Goal: Find specific page/section

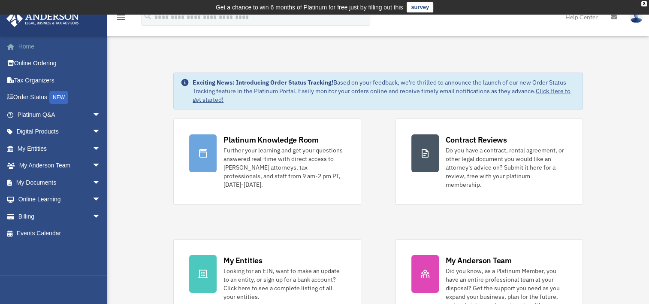
click at [29, 46] on link "Home" at bounding box center [60, 46] width 108 height 17
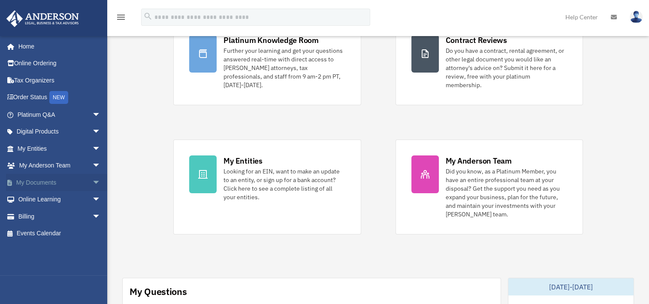
scroll to position [86, 0]
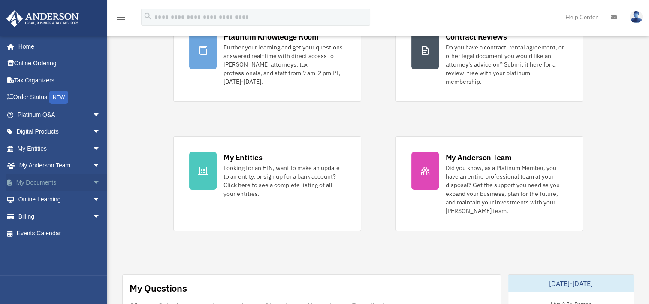
click at [92, 181] on span "arrow_drop_down" at bounding box center [100, 183] width 17 height 18
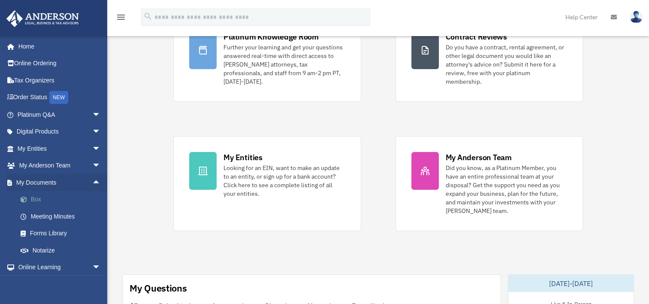
click at [29, 197] on span at bounding box center [28, 200] width 6 height 6
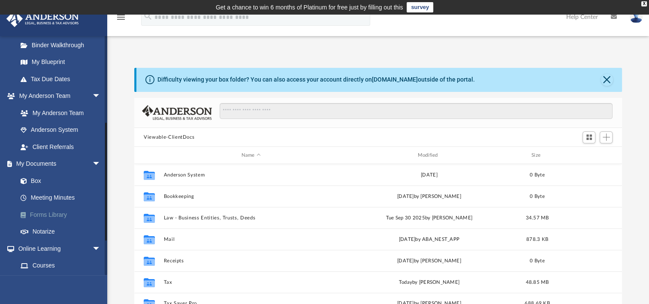
scroll to position [172, 0]
click at [38, 181] on link "Box" at bounding box center [63, 180] width 102 height 17
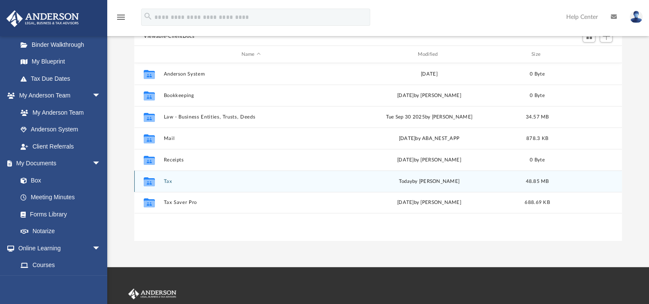
scroll to position [86, 0]
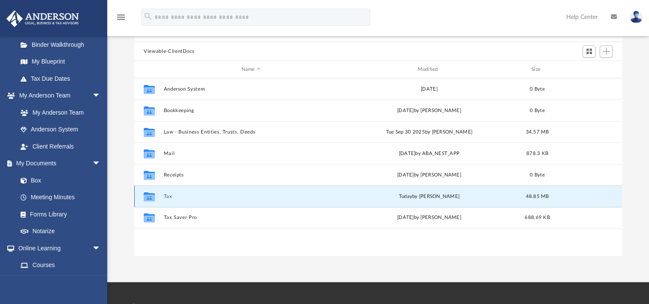
click at [169, 195] on button "Tax" at bounding box center [251, 197] width 175 height 6
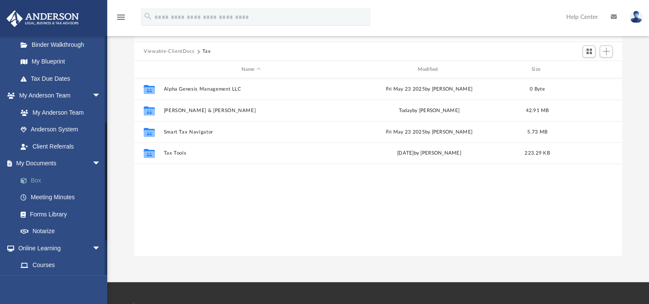
click at [37, 180] on link "Box" at bounding box center [63, 180] width 102 height 17
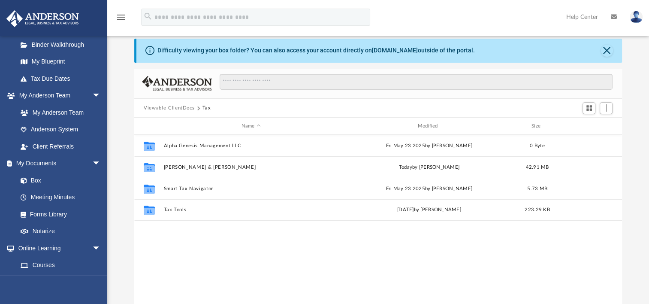
scroll to position [43, 0]
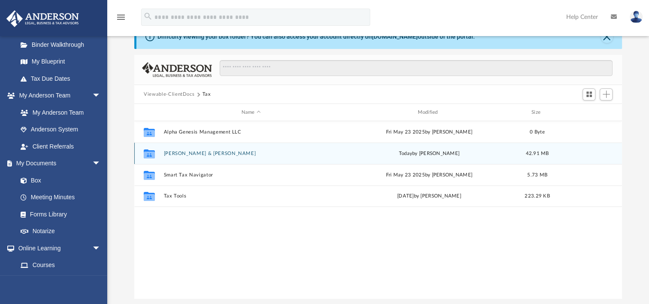
click at [197, 152] on button "Hiponia, Omar & Lynda" at bounding box center [251, 154] width 175 height 6
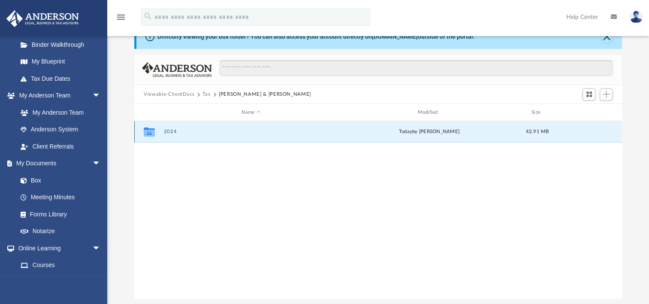
click at [169, 130] on button "2024" at bounding box center [251, 132] width 175 height 6
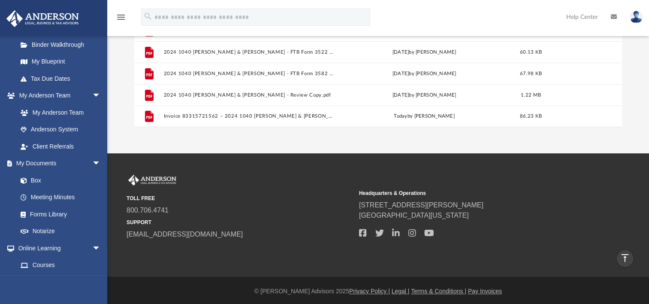
scroll to position [0, 0]
